Goal: Information Seeking & Learning: Learn about a topic

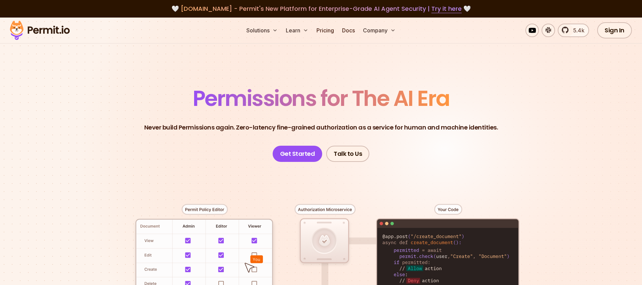
click at [505, 71] on section "Permissions for The AI Era Never build Permissions again. Zero-latency fine-gra…" at bounding box center [321, 240] width 642 height 445
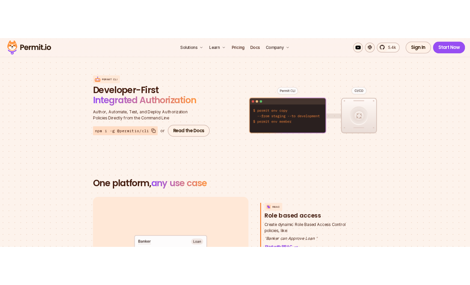
scroll to position [794, 0]
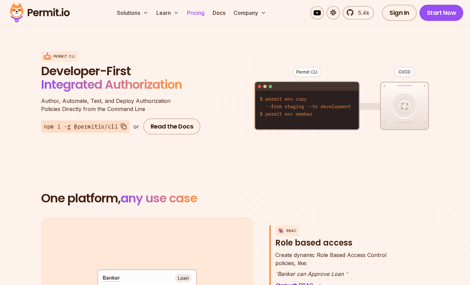
click at [204, 12] on link "Pricing" at bounding box center [195, 12] width 23 height 13
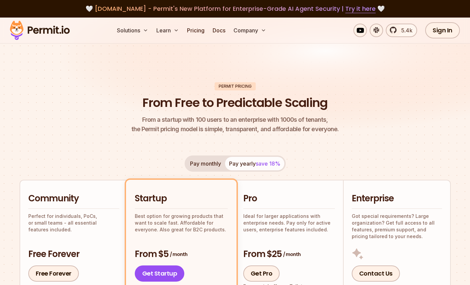
scroll to position [169, 0]
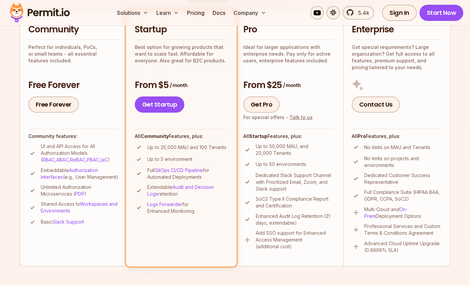
drag, startPoint x: 145, startPoint y: 147, endPoint x: 233, endPoint y: 146, distance: 88.0
click at [233, 146] on li "Startup Best option for growing products that want to scale fast. Affordable fo…" at bounding box center [181, 138] width 111 height 255
drag, startPoint x: 232, startPoint y: 147, endPoint x: 142, endPoint y: 150, distance: 90.1
click at [142, 150] on li "Startup Best option for growing products that want to scale fast. Affordable fo…" at bounding box center [181, 138] width 111 height 255
click at [149, 150] on li "Up to 25,000 MAU and 100 Tenants" at bounding box center [181, 147] width 93 height 8
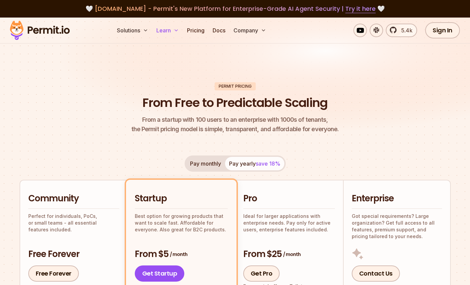
scroll to position [0, 0]
click at [152, 82] on img at bounding box center [235, 80] width 470 height 125
click at [212, 162] on button "Pay monthly" at bounding box center [205, 163] width 39 height 13
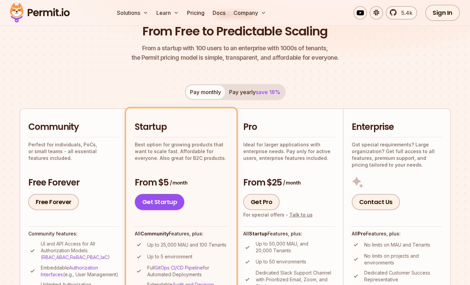
click at [257, 94] on span "save 18%" at bounding box center [268, 92] width 25 height 7
click at [205, 93] on button "Pay monthly" at bounding box center [205, 91] width 39 height 13
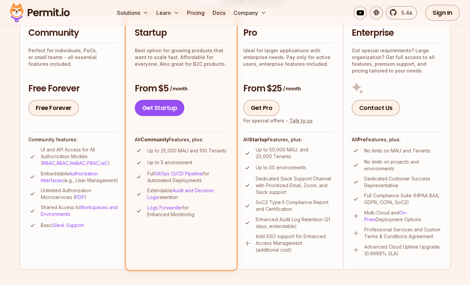
scroll to position [87, 0]
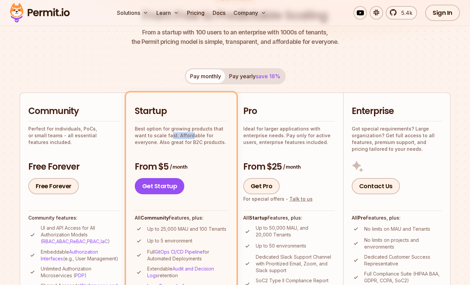
drag, startPoint x: 171, startPoint y: 135, endPoint x: 221, endPoint y: 141, distance: 50.3
click at [221, 141] on p "Best option for growing products that want to scale fast. Affordable for everyo…" at bounding box center [181, 135] width 93 height 20
click at [210, 154] on div "Startup Best option for growing products that want to scale fast. Affordable fo…" at bounding box center [181, 149] width 93 height 89
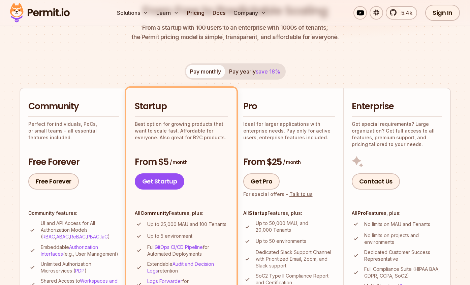
scroll to position [144, 0]
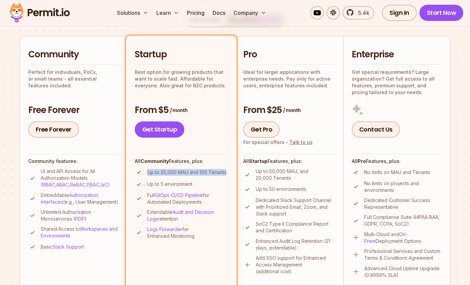
drag, startPoint x: 199, startPoint y: 172, endPoint x: 147, endPoint y: 173, distance: 51.9
click at [147, 173] on li "Startup Best option for growing products that want to scale fast. Affordable fo…" at bounding box center [181, 163] width 111 height 255
click at [148, 174] on p "Up to 25,000 MAU and 100 Tenants" at bounding box center [186, 172] width 79 height 7
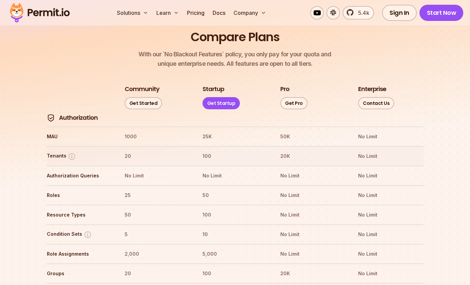
scroll to position [762, 0]
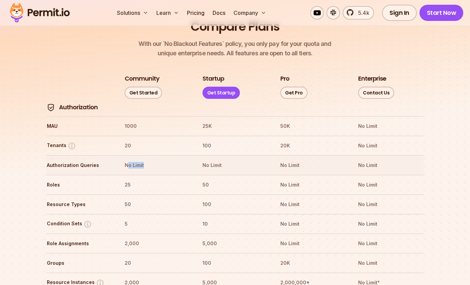
drag, startPoint x: 146, startPoint y: 144, endPoint x: 127, endPoint y: 143, distance: 18.9
click at [127, 160] on th "No Limit" at bounding box center [157, 165] width 66 height 11
click at [192, 155] on tr "Authorization Queries No Limit No Limit No Limit No Limit" at bounding box center [236, 165] width 378 height 20
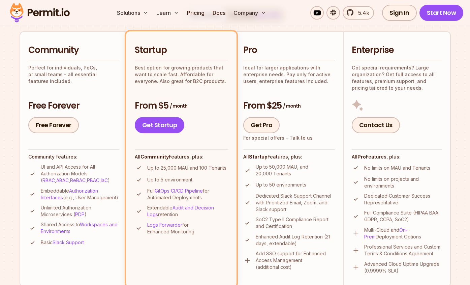
scroll to position [69, 0]
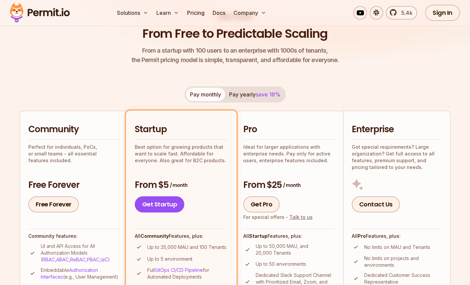
click at [248, 97] on button "Pay yearly save 18%" at bounding box center [254, 94] width 59 height 13
click at [210, 95] on button "Pay monthly" at bounding box center [205, 94] width 39 height 13
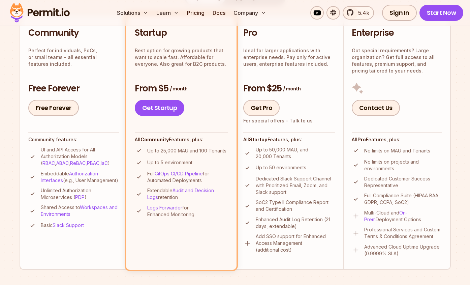
scroll to position [166, 0]
click at [216, 148] on p "Up to 25,000 MAU and 100 Tenants" at bounding box center [186, 150] width 79 height 7
copy p "Tenants"
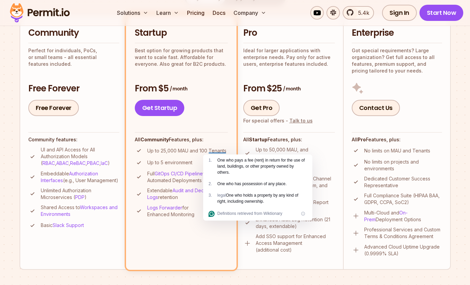
click at [458, 123] on section "Permit Pricing From Free to Predictable Scaling From a startup with 100 users t…" at bounding box center [235, 217] width 470 height 730
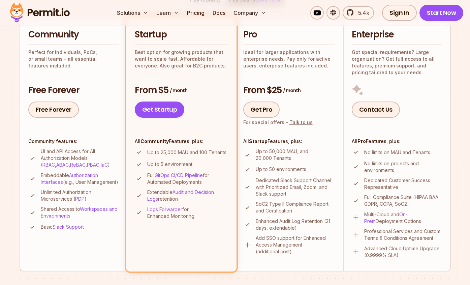
scroll to position [0, 0]
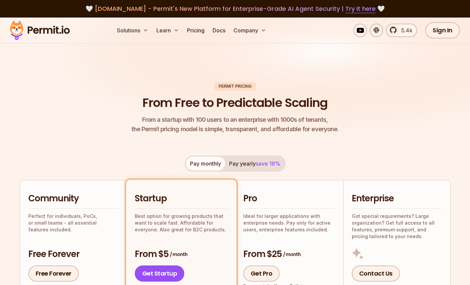
click at [244, 166] on button "Pay yearly save 18%" at bounding box center [254, 163] width 59 height 13
click at [210, 165] on button "Pay monthly" at bounding box center [205, 163] width 39 height 13
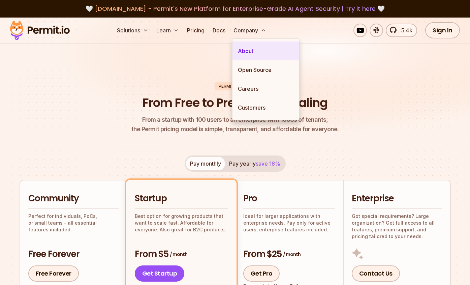
click at [247, 51] on link "About" at bounding box center [266, 50] width 67 height 19
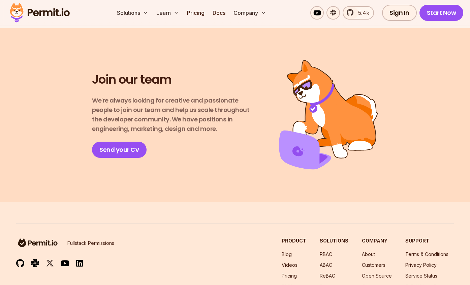
scroll to position [1226, 0]
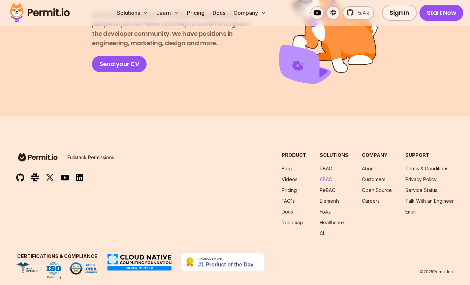
click at [329, 176] on link "ABAC" at bounding box center [326, 179] width 12 height 6
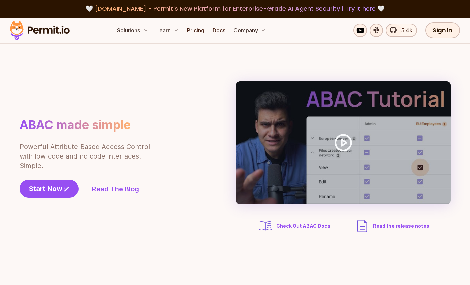
click at [56, 32] on img at bounding box center [40, 30] width 66 height 23
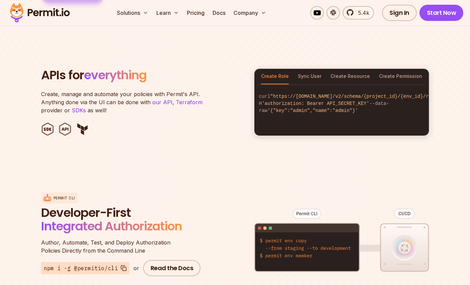
scroll to position [639, 0]
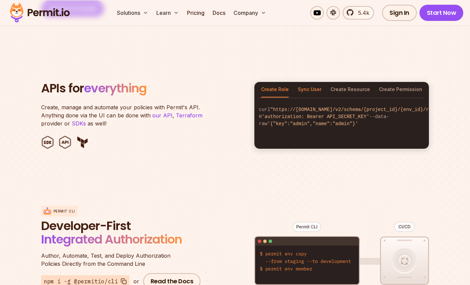
click at [314, 82] on button "Sync User" at bounding box center [310, 90] width 24 height 16
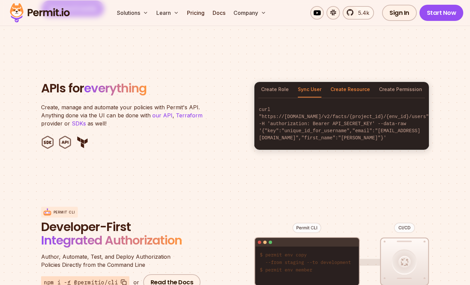
click at [353, 83] on button "Create Resource" at bounding box center [350, 90] width 39 height 16
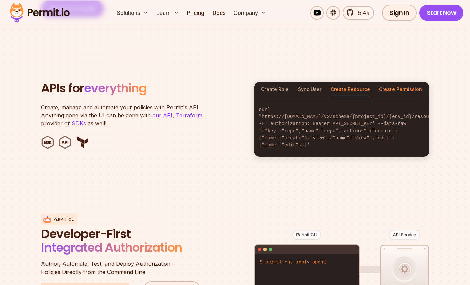
click at [406, 83] on button "Create Permission" at bounding box center [400, 90] width 43 height 16
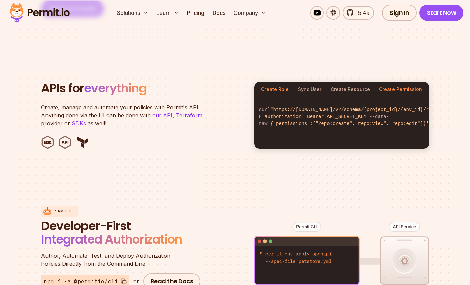
click at [264, 82] on button "Create Role" at bounding box center [275, 90] width 28 height 16
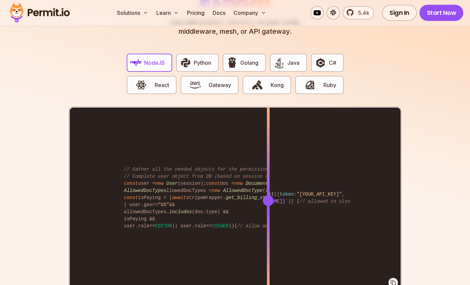
scroll to position [1328, 0]
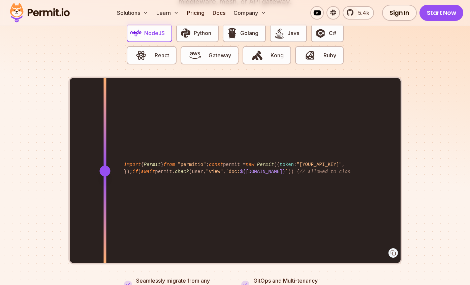
drag, startPoint x: 264, startPoint y: 164, endPoint x: 105, endPoint y: 167, distance: 159.5
click at [105, 167] on div at bounding box center [104, 171] width 11 height 11
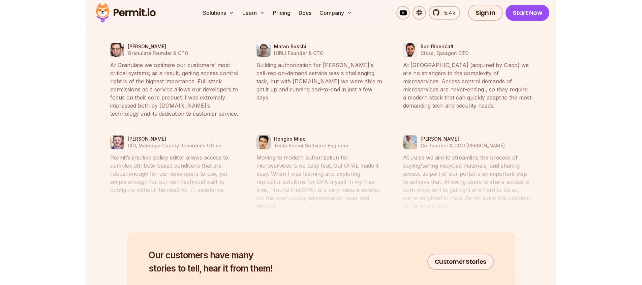
scroll to position [3160, 0]
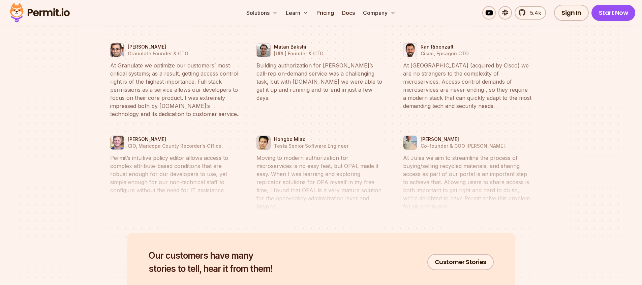
click at [529, 113] on li "Ran Ribenzaft Cisco, Epsagon CTO At [GEOGRAPHIC_DATA] (acquired by Cisco) we ar…" at bounding box center [468, 80] width 139 height 84
click at [579, 155] on section "Works great for any industry Healthcare Whatever Security Gaming Fintech Just l…" at bounding box center [321, 54] width 642 height 571
